Goal: Information Seeking & Learning: Learn about a topic

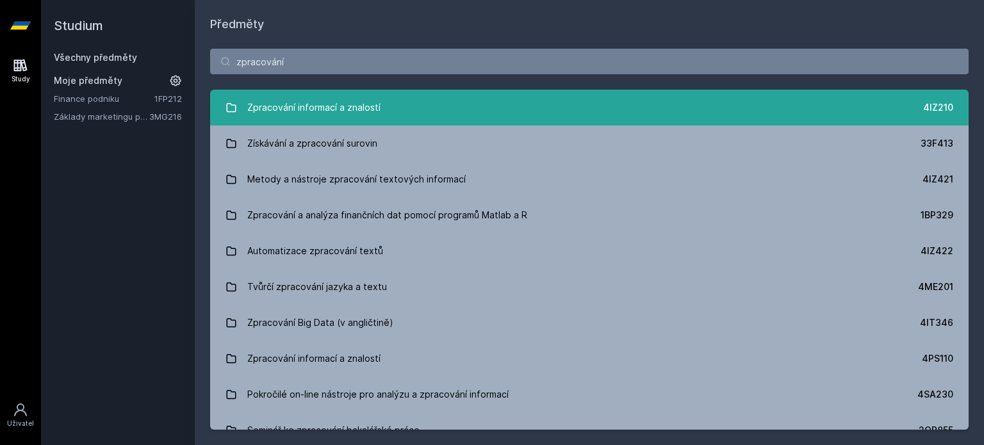
type input "zpracování"
click at [450, 118] on link "Zpracování informací a znalostí 4IZ210" at bounding box center [589, 108] width 758 height 36
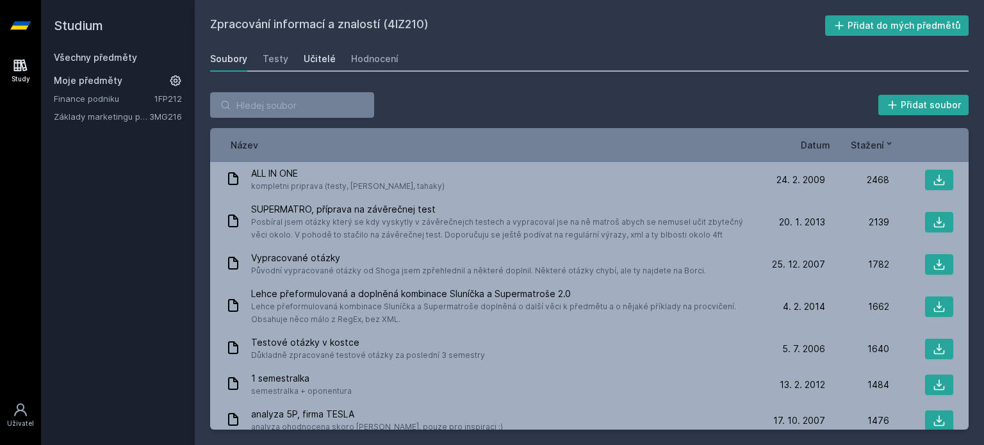
click at [311, 58] on div "Učitelé" at bounding box center [320, 59] width 32 height 13
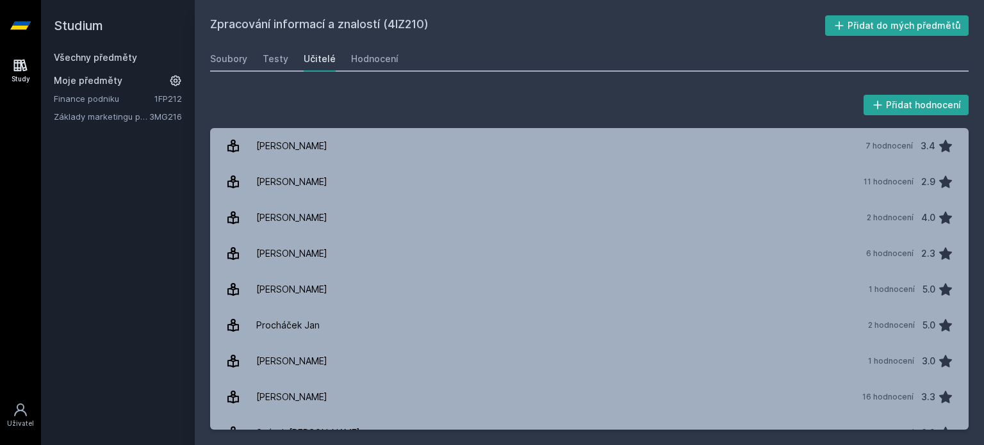
click at [287, 56] on div "Soubory Testy Učitelé Hodnocení" at bounding box center [589, 59] width 758 height 26
click at [241, 56] on div "Soubory" at bounding box center [228, 59] width 37 height 13
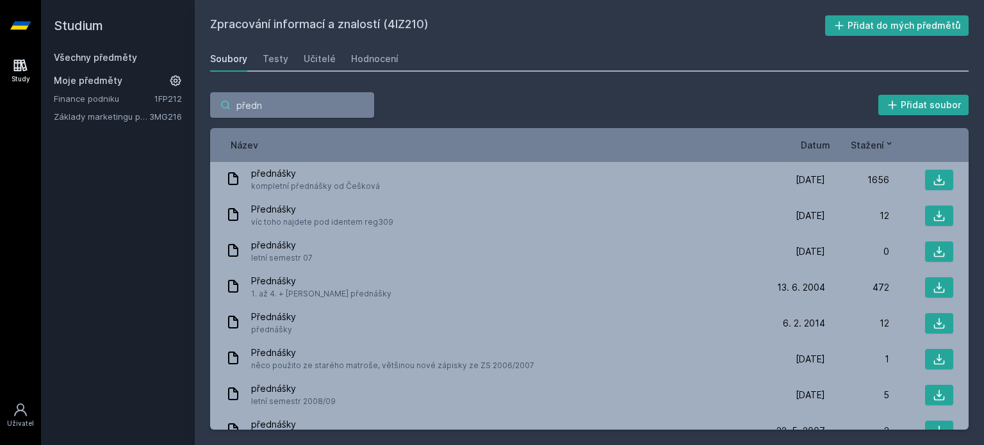
type input "předn"
click at [825, 143] on span "Datum" at bounding box center [814, 144] width 29 height 13
click at [825, 143] on icon at bounding box center [825, 143] width 10 height 10
click at [812, 142] on span "Datum" at bounding box center [804, 144] width 29 height 13
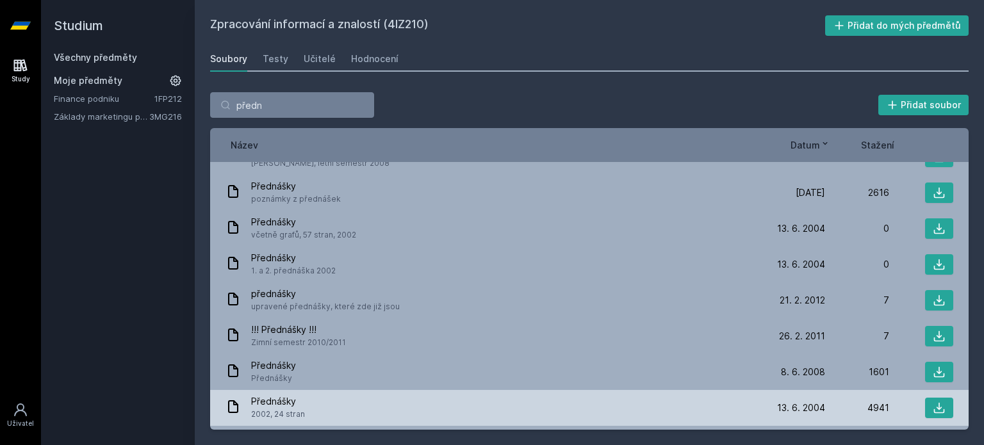
scroll to position [489, 0]
